Goal: Information Seeking & Learning: Learn about a topic

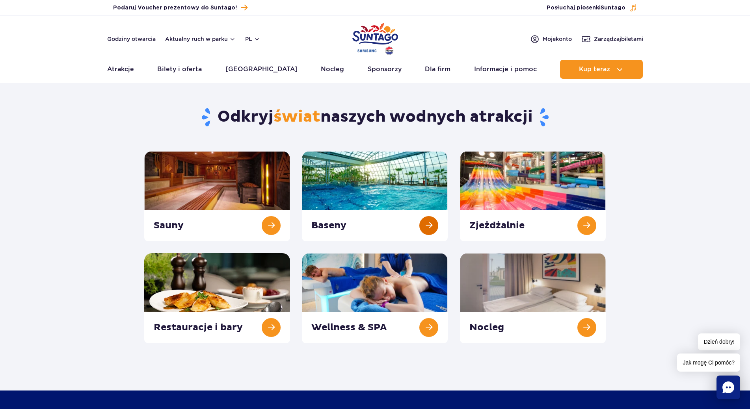
click at [373, 192] on link at bounding box center [375, 196] width 146 height 90
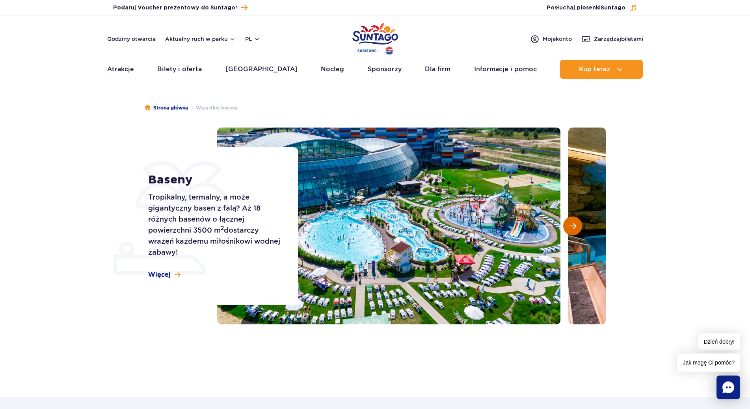
click at [573, 226] on span "Następny slajd" at bounding box center [572, 226] width 7 height 7
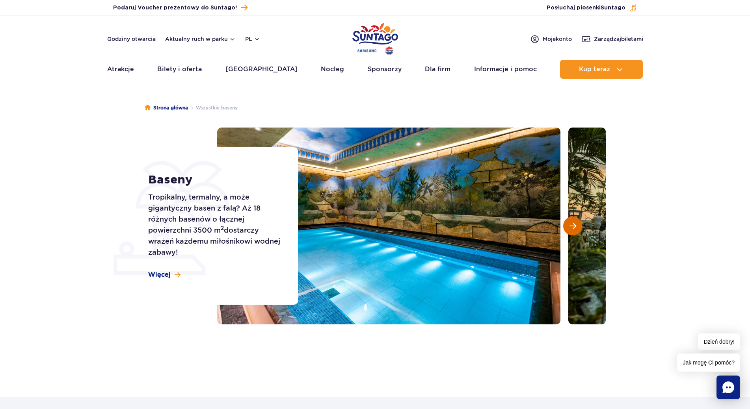
click at [573, 226] on span "Następny slajd" at bounding box center [572, 226] width 7 height 7
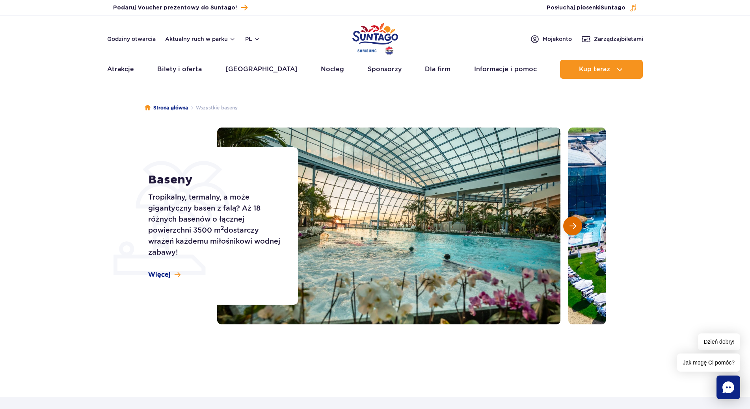
click at [573, 226] on span "Następny slajd" at bounding box center [572, 226] width 7 height 7
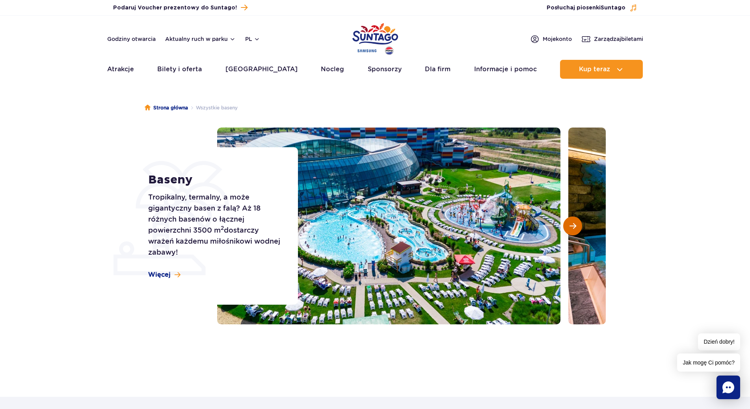
click at [573, 226] on span "Następny slajd" at bounding box center [572, 226] width 7 height 7
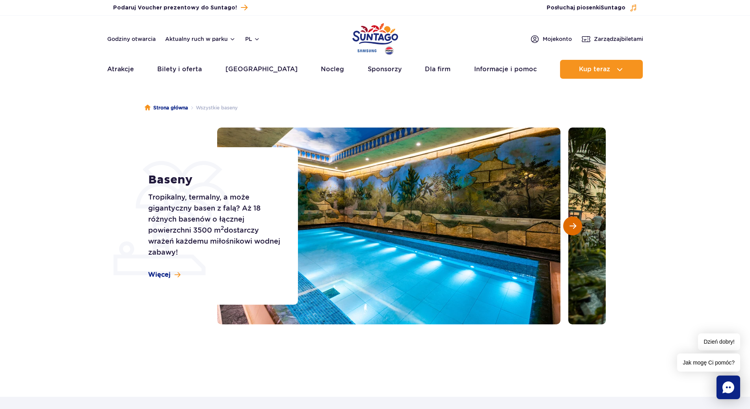
click at [573, 226] on span "Następny slajd" at bounding box center [572, 226] width 7 height 7
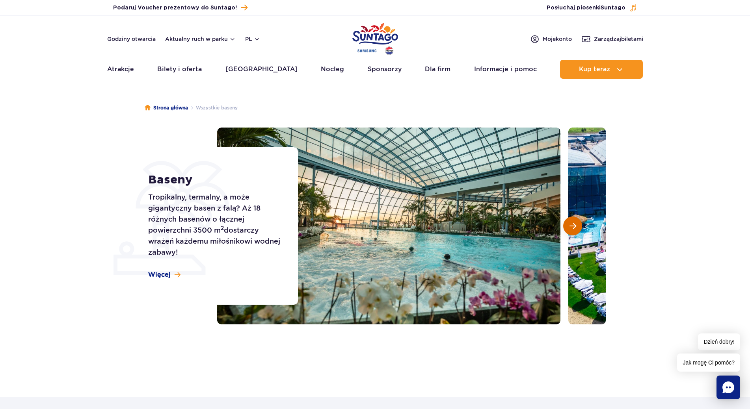
click at [573, 226] on span "Następny slajd" at bounding box center [572, 226] width 7 height 7
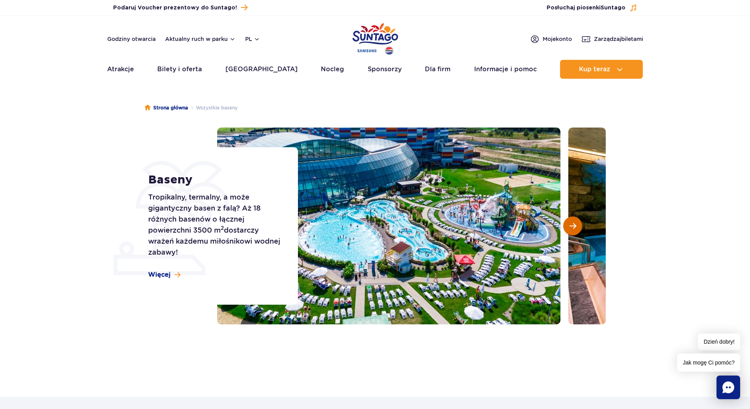
click at [573, 226] on span "Następny slajd" at bounding box center [572, 226] width 7 height 7
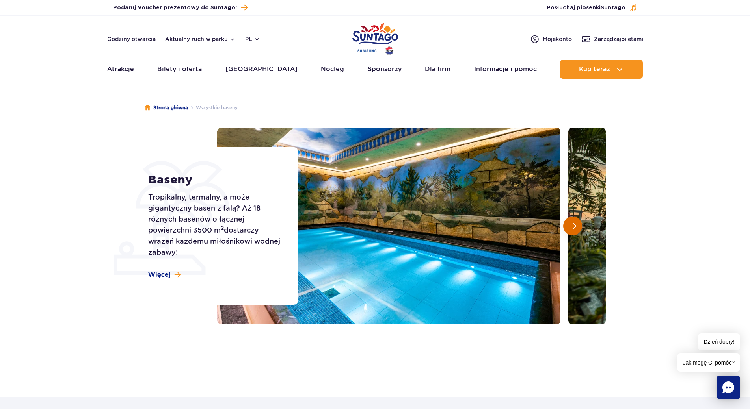
click at [573, 226] on span "Następny slajd" at bounding box center [572, 226] width 7 height 7
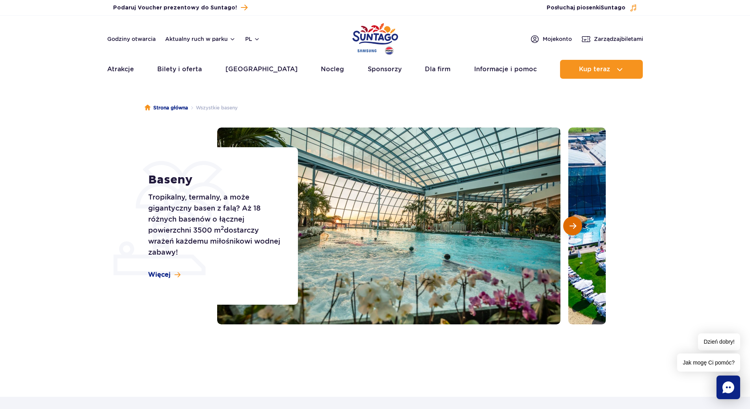
click at [573, 226] on span "Następny slajd" at bounding box center [572, 226] width 7 height 7
